Goal: Information Seeking & Learning: Learn about a topic

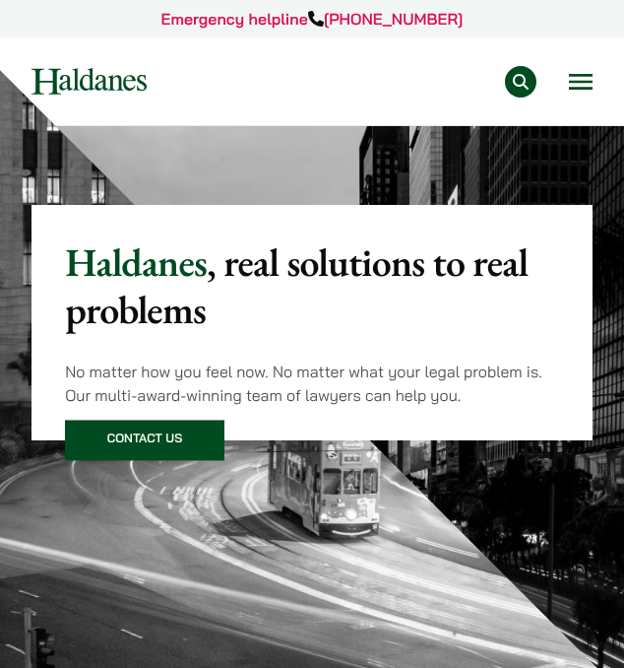
click at [580, 88] on button "Open menu" at bounding box center [581, 82] width 24 height 16
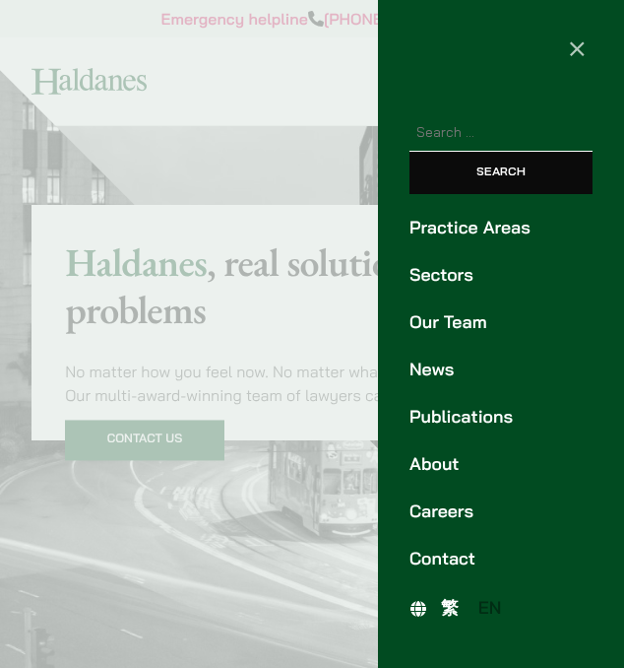
scroll to position [19, 0]
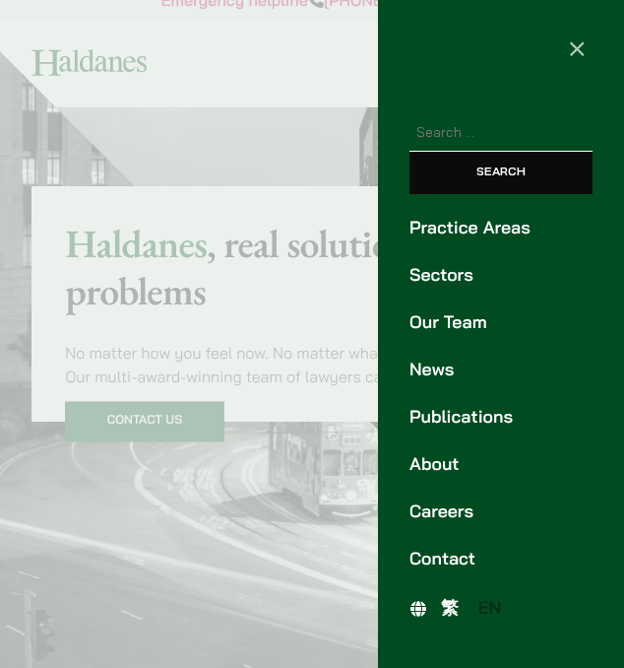
click at [454, 515] on link "Careers" at bounding box center [501, 511] width 183 height 27
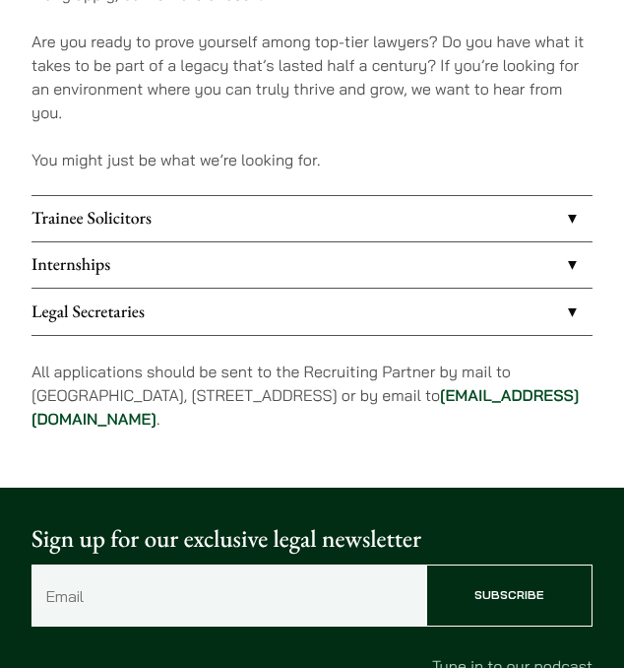
scroll to position [1309, 0]
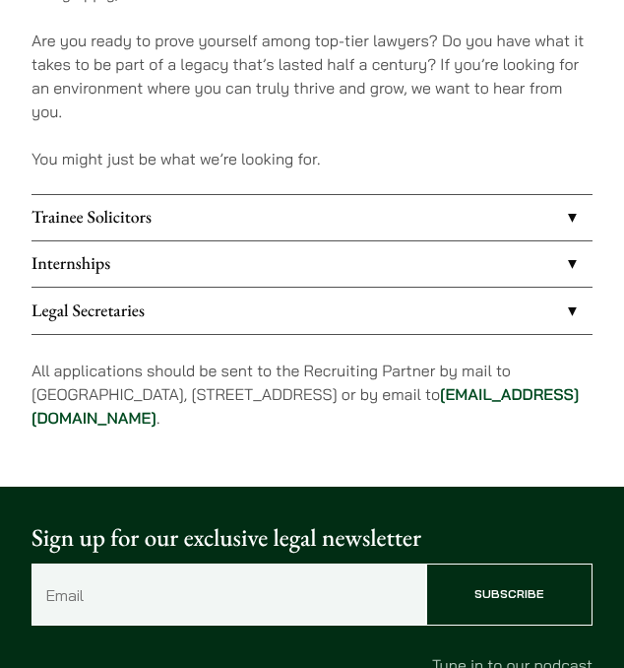
click at [370, 214] on link "Trainee Solicitors" at bounding box center [312, 217] width 561 height 45
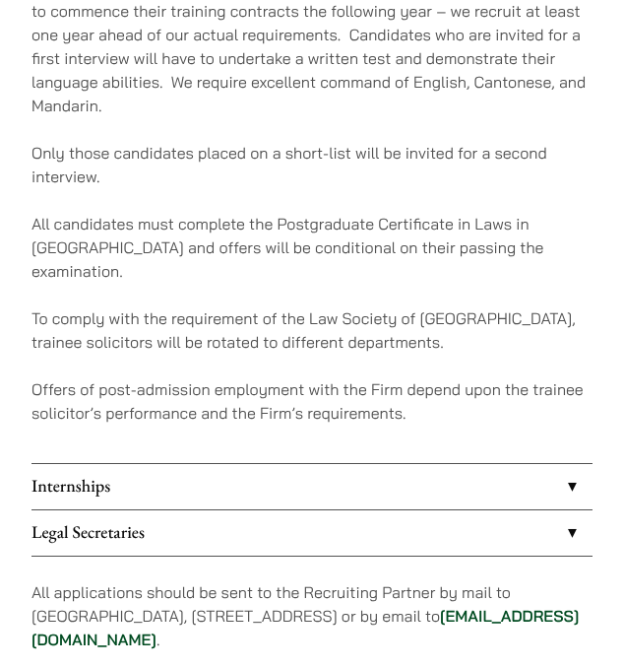
click at [275, 476] on link "Internships" at bounding box center [312, 486] width 561 height 45
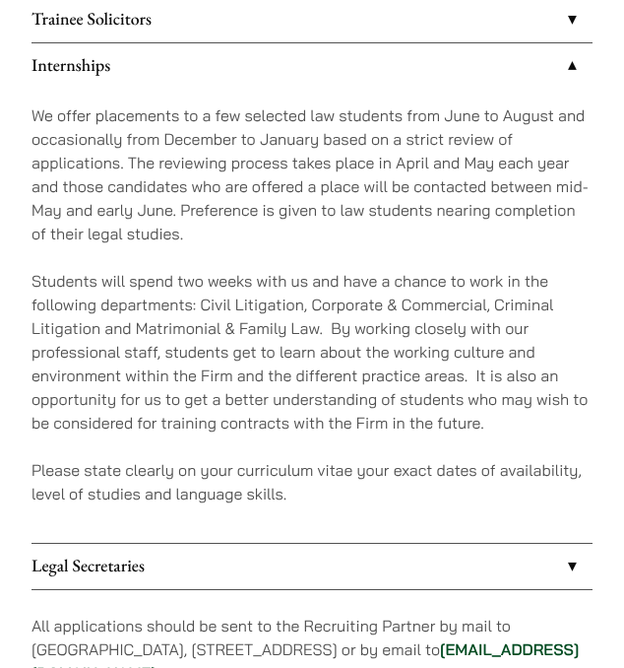
scroll to position [1509, 0]
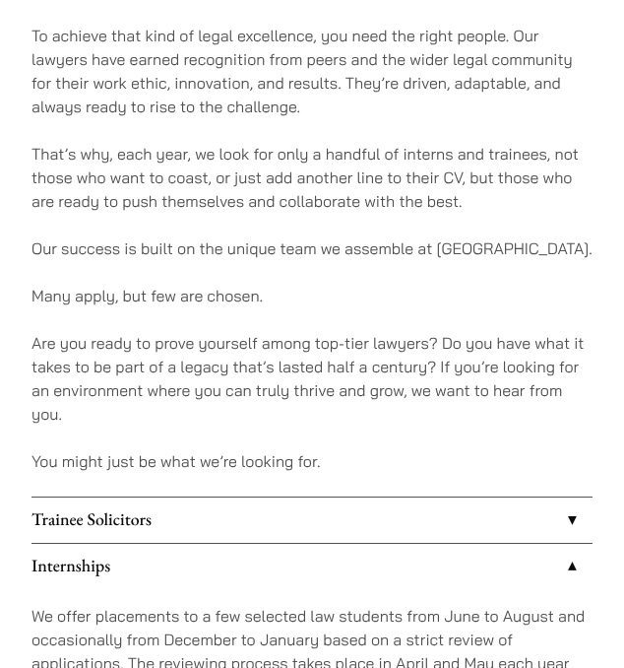
click at [281, 503] on link "Trainee Solicitors" at bounding box center [312, 519] width 561 height 45
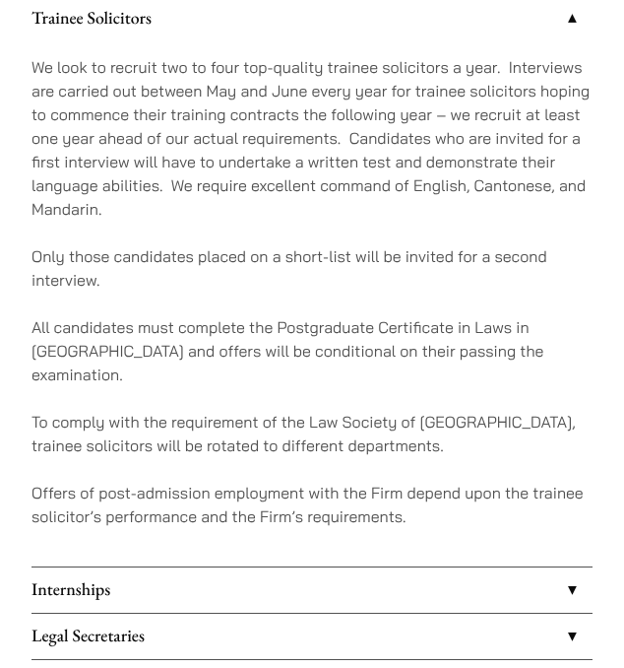
scroll to position [1507, 0]
